Goal: Information Seeking & Learning: Learn about a topic

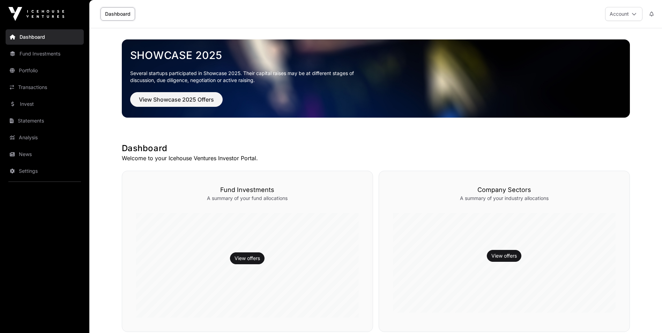
click at [32, 105] on link "Invest" at bounding box center [45, 103] width 78 height 15
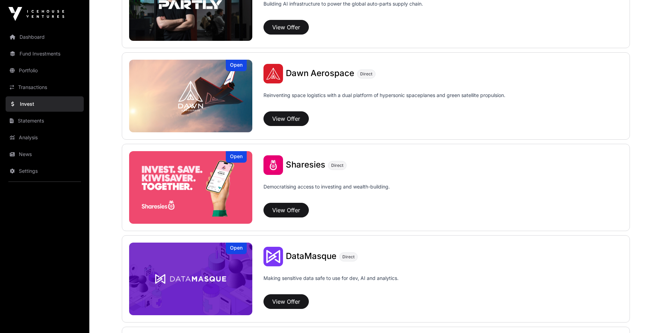
scroll to position [873, 0]
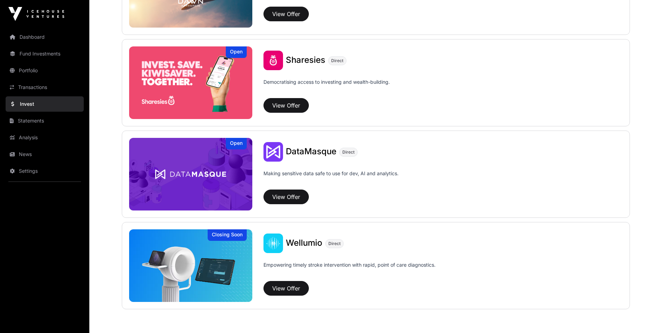
click at [194, 93] on img at bounding box center [190, 82] width 123 height 73
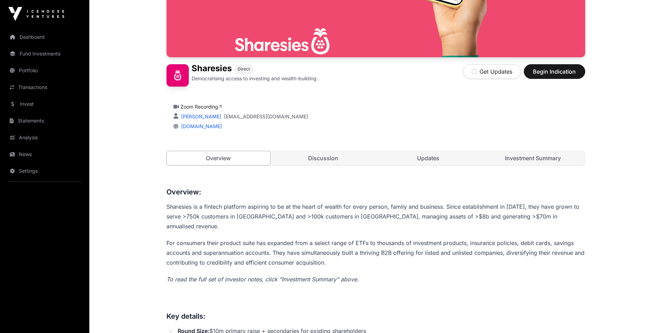
scroll to position [140, 0]
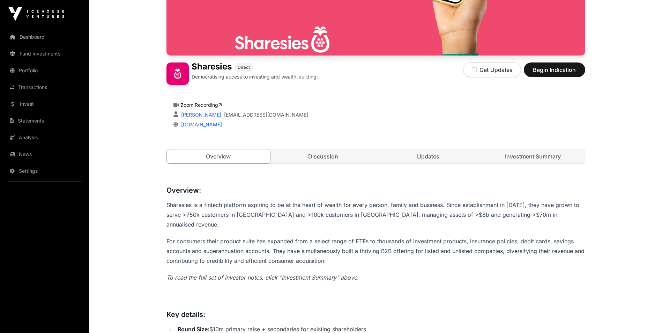
click at [565, 159] on link "Investment Summary" at bounding box center [533, 156] width 104 height 14
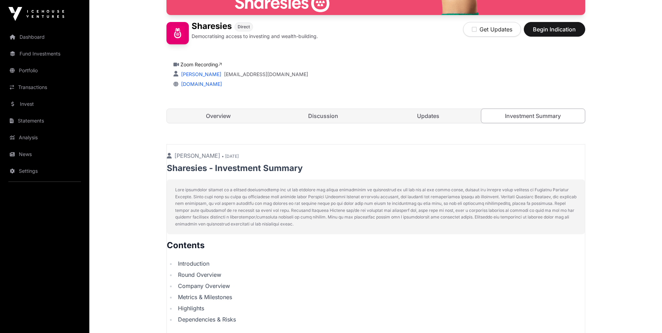
scroll to position [174, 0]
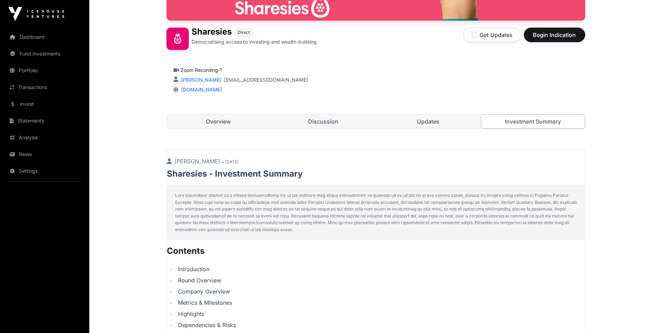
click at [234, 117] on link "Overview" at bounding box center [219, 121] width 104 height 14
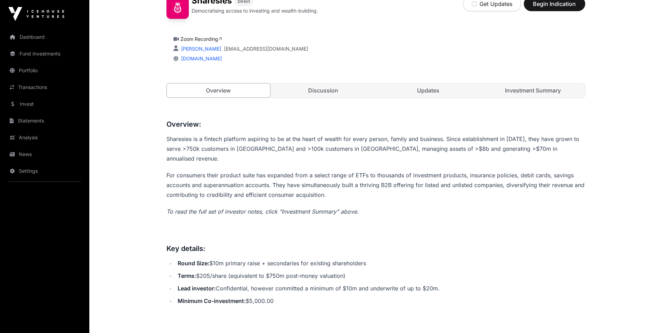
scroll to position [168, 0]
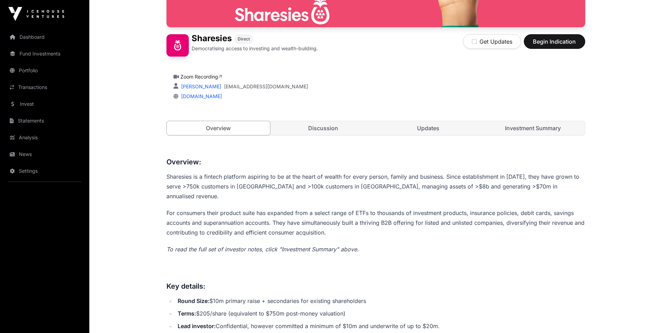
click at [520, 124] on link "Investment Summary" at bounding box center [533, 128] width 104 height 14
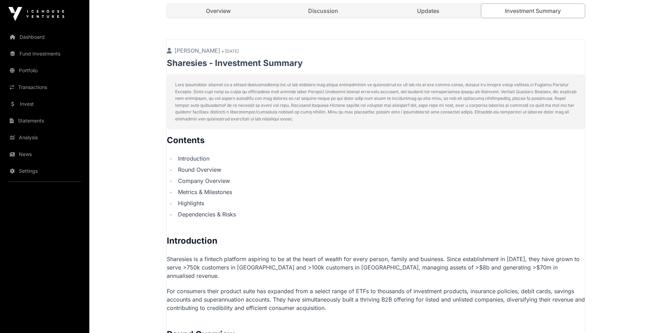
scroll to position [272, 0]
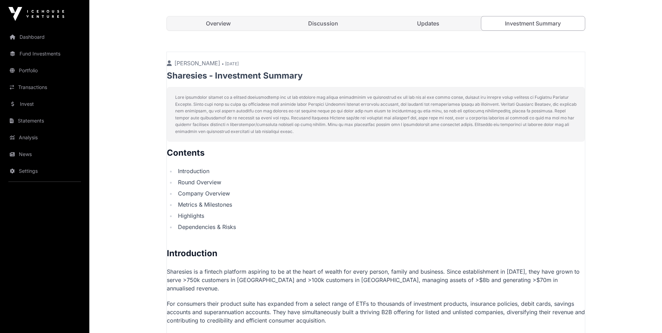
drag, startPoint x: 145, startPoint y: 151, endPoint x: 143, endPoint y: 127, distance: 23.5
click at [203, 24] on link "Overview" at bounding box center [219, 23] width 104 height 14
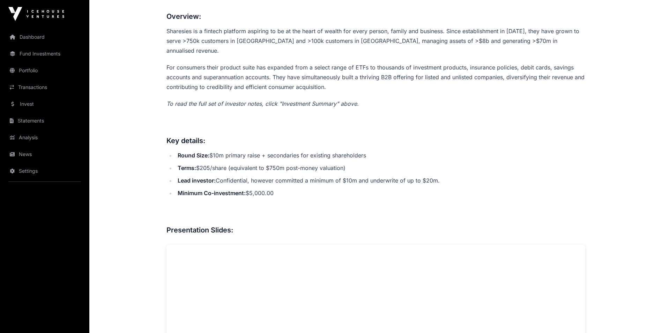
scroll to position [412, 0]
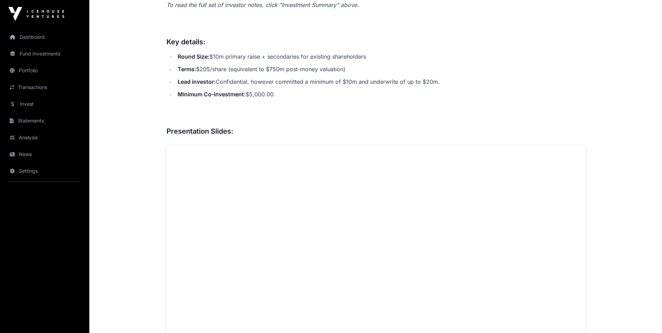
click at [35, 72] on link "Portfolio" at bounding box center [45, 70] width 78 height 15
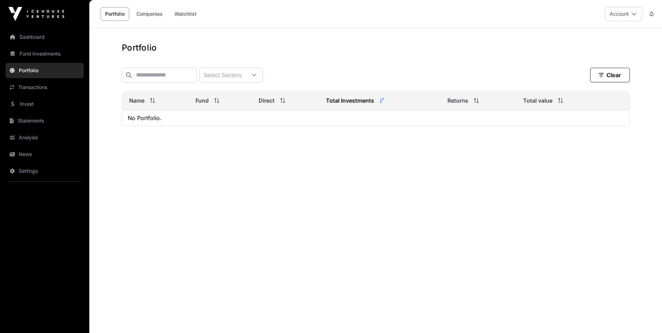
click at [39, 124] on link "Statements" at bounding box center [45, 120] width 78 height 15
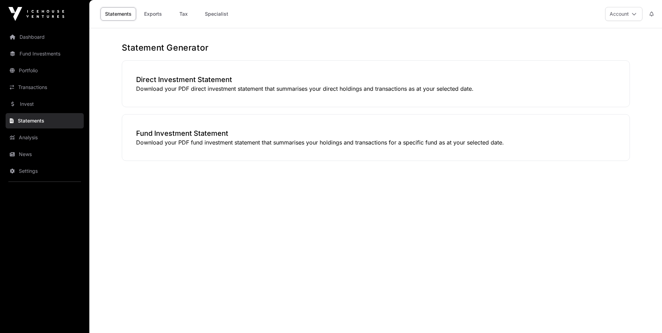
click at [38, 142] on link "Analysis" at bounding box center [45, 137] width 78 height 15
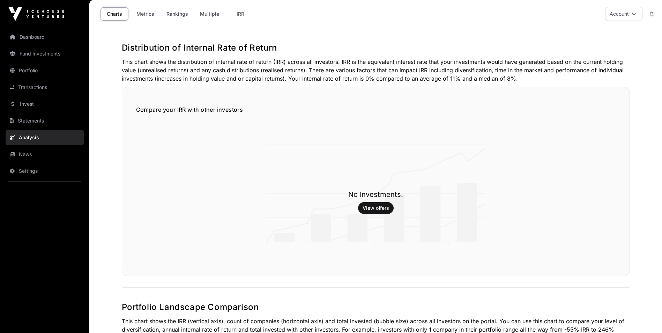
click at [26, 119] on link "Statements" at bounding box center [45, 120] width 78 height 15
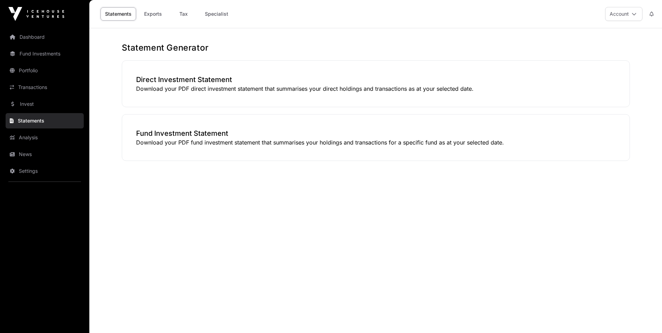
click at [23, 104] on link "Invest" at bounding box center [45, 103] width 78 height 15
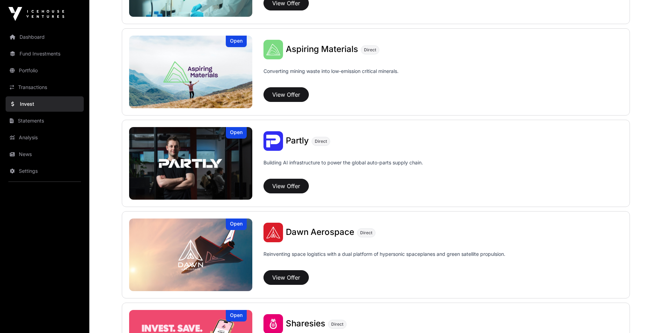
scroll to position [663, 0]
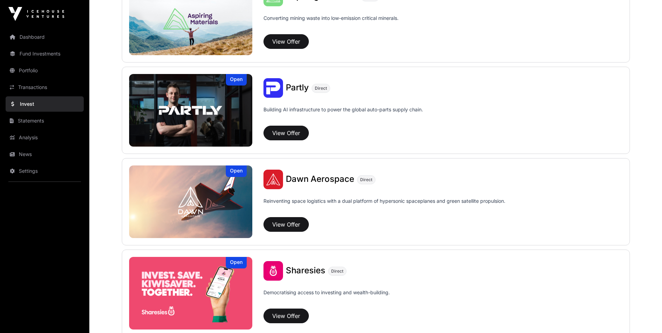
click at [302, 177] on span "Dawn Aerospace" at bounding box center [320, 179] width 68 height 10
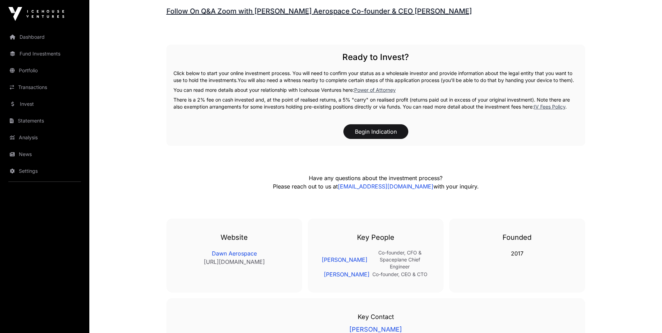
scroll to position [1151, 0]
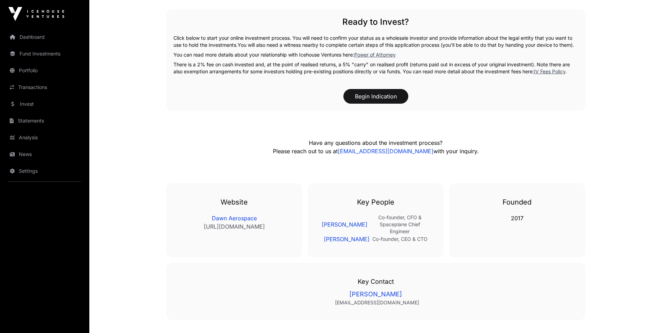
click at [344, 242] on link "[PERSON_NAME]" at bounding box center [347, 239] width 46 height 8
